Goal: Check status: Check status

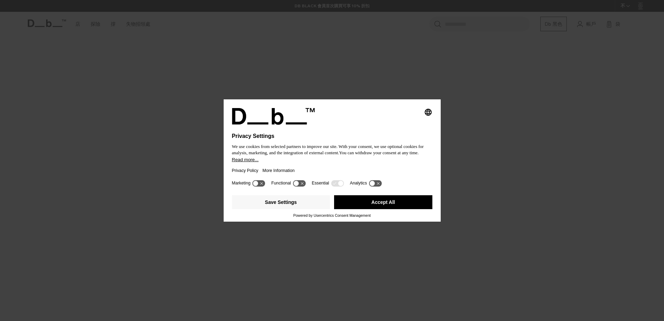
click at [388, 202] on button "Accept All" at bounding box center [383, 202] width 98 height 14
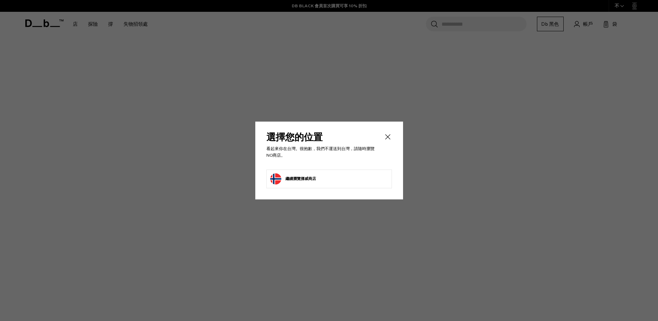
click at [386, 135] on icon "近" at bounding box center [388, 137] width 8 height 8
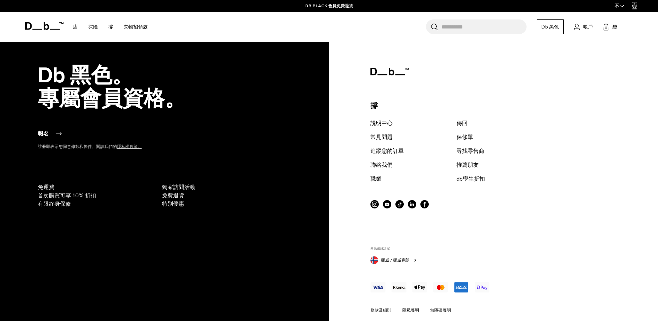
scroll to position [930, 0]
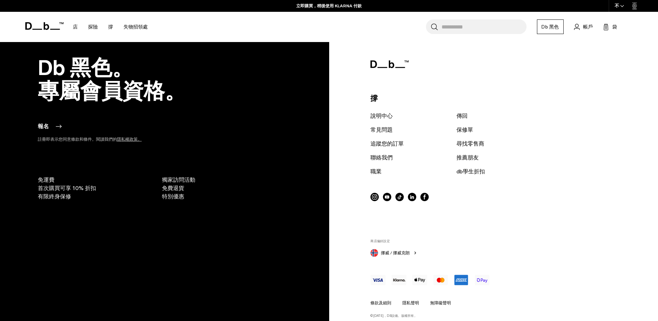
click at [415, 250] on icon "button" at bounding box center [416, 253] width 6 height 6
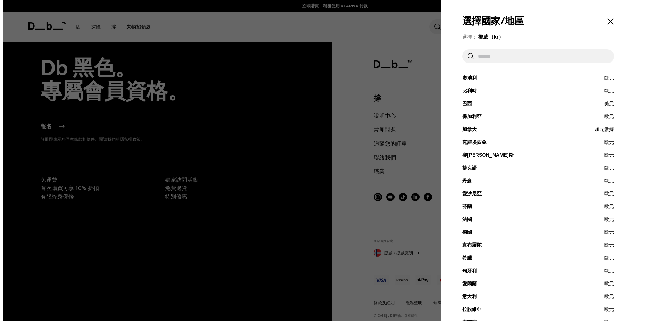
scroll to position [933, 0]
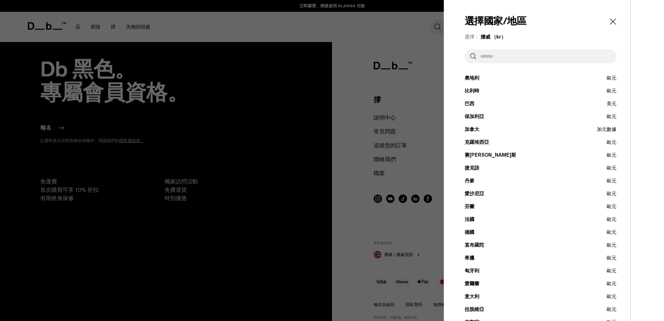
click at [415, 244] on div at bounding box center [332, 160] width 664 height 321
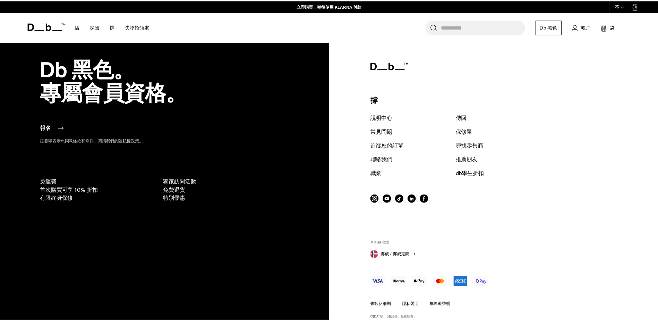
scroll to position [930, 0]
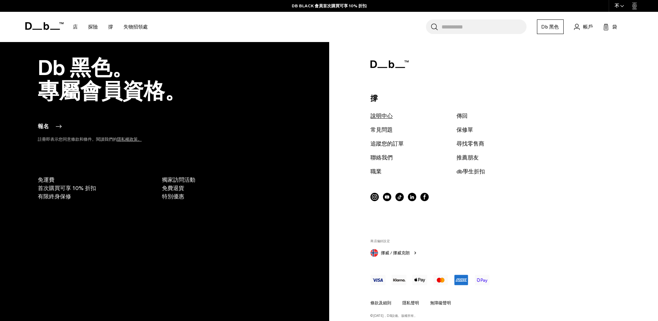
click at [377, 112] on link "說明中心" at bounding box center [382, 116] width 22 height 8
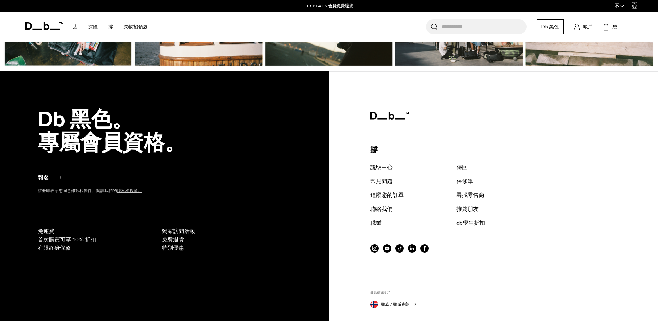
scroll to position [970, 0]
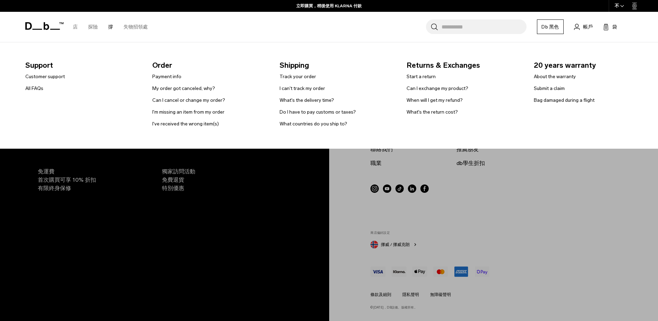
click at [109, 27] on link "撐" at bounding box center [110, 27] width 5 height 25
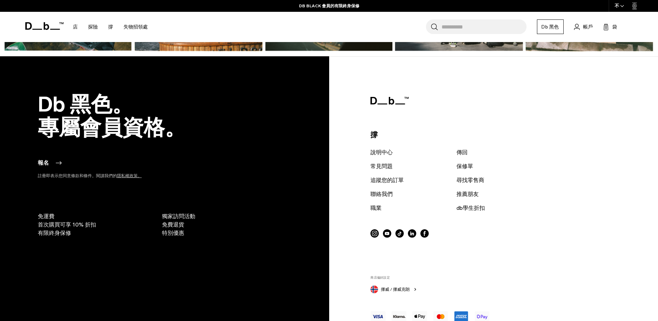
scroll to position [930, 0]
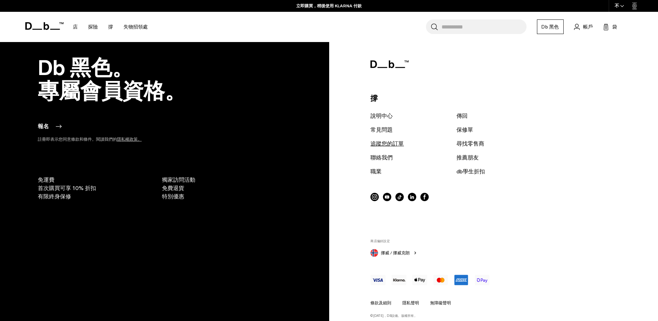
click at [384, 140] on link "追蹤您的訂單" at bounding box center [387, 144] width 33 height 8
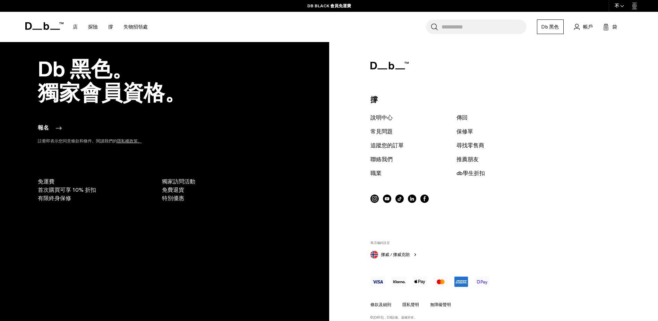
scroll to position [541, 0]
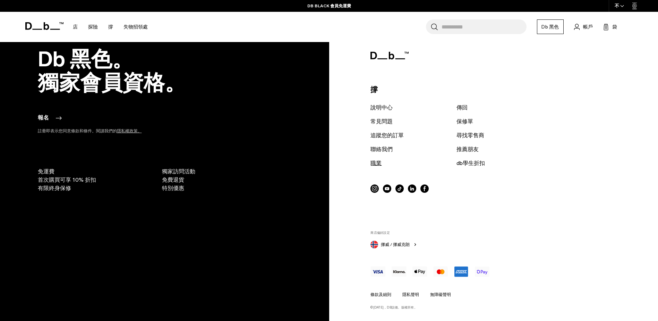
click at [376, 164] on link "職業" at bounding box center [376, 163] width 11 height 8
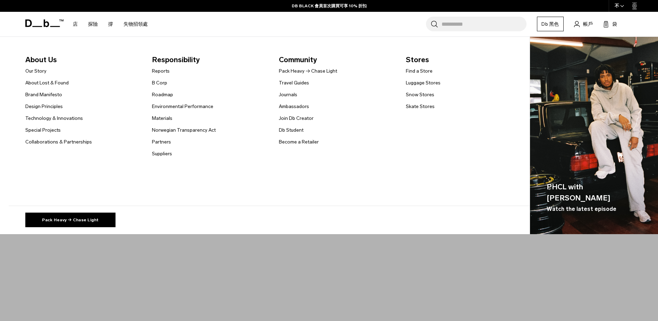
scroll to position [541, 0]
